Goal: Use online tool/utility

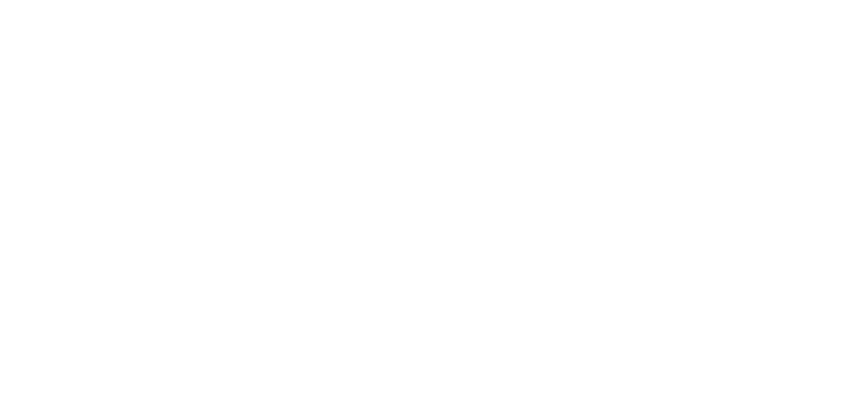
click at [624, 0] on html at bounding box center [432, 0] width 864 height 0
click at [425, 0] on html at bounding box center [432, 0] width 864 height 0
click at [326, 0] on html at bounding box center [432, 0] width 864 height 0
copy iframe
click at [328, 0] on html at bounding box center [432, 0] width 864 height 0
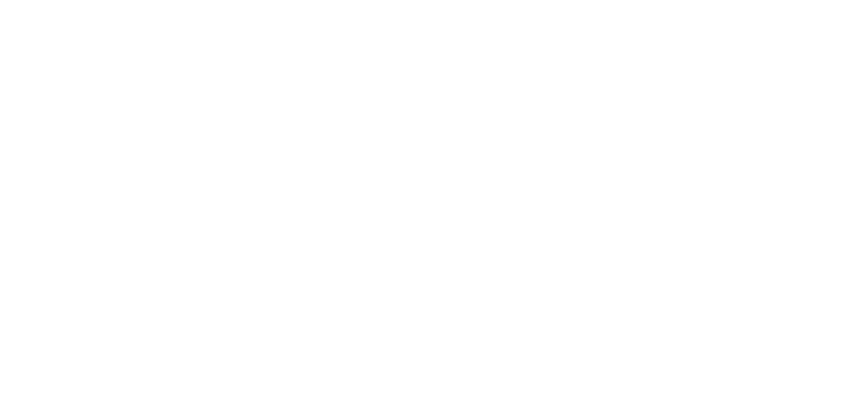
copy iframe
